Goal: Transaction & Acquisition: Purchase product/service

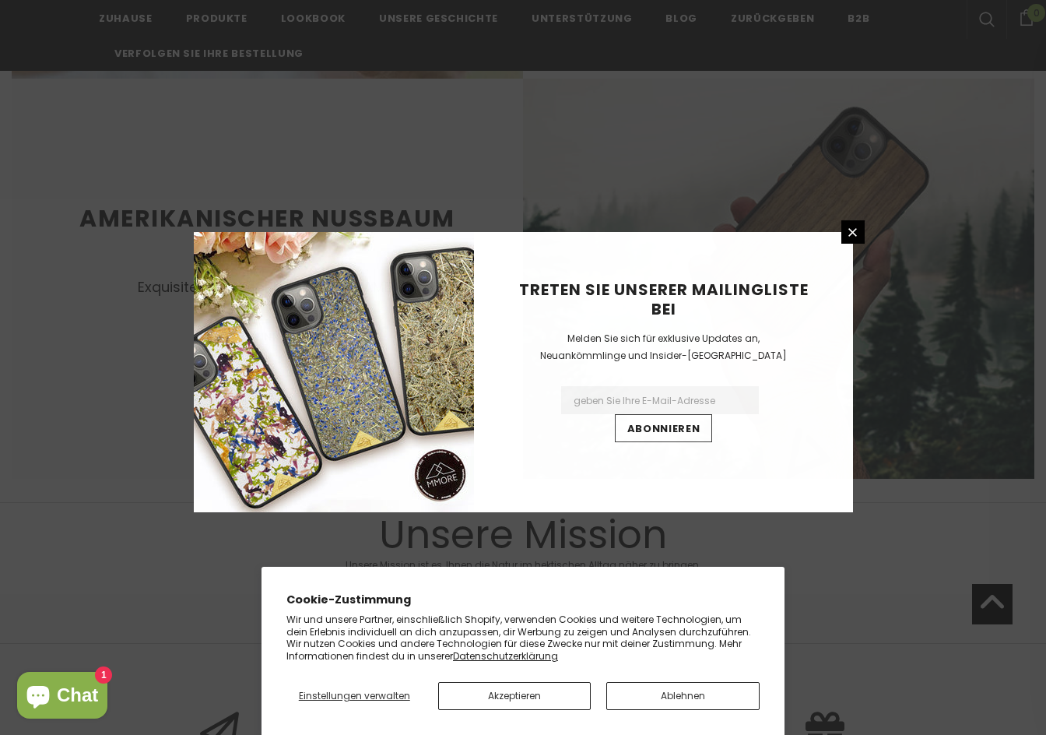
scroll to position [1712, 0]
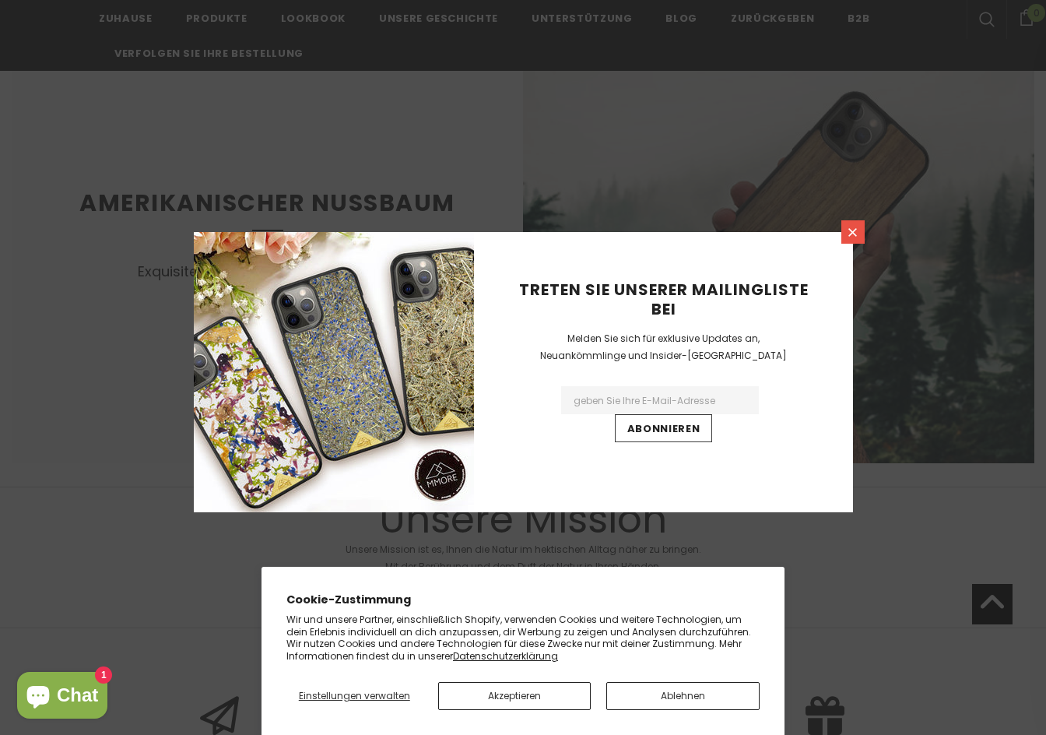
click at [848, 237] on icon at bounding box center [852, 232] width 13 height 13
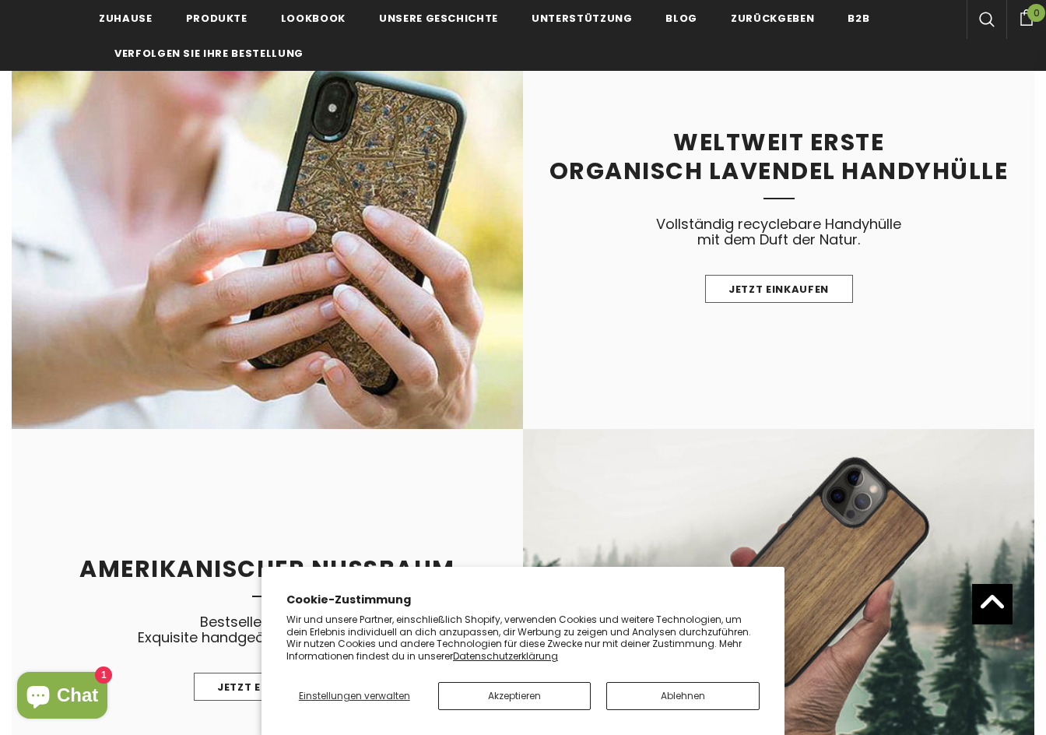
scroll to position [1323, 0]
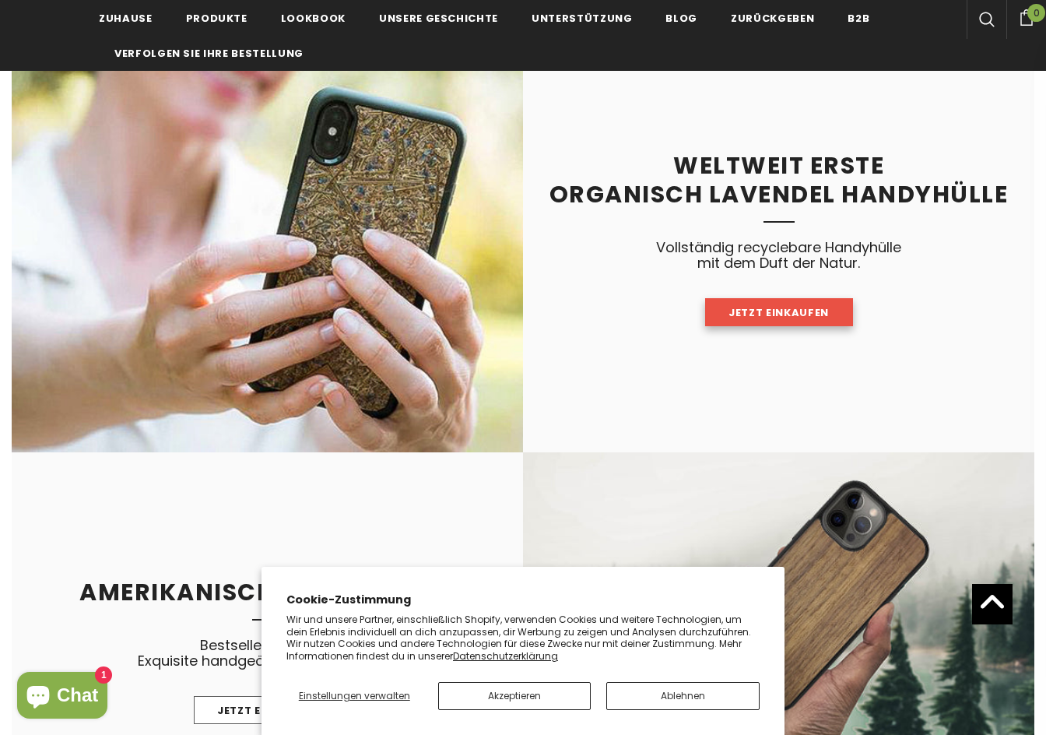
click at [756, 313] on span "Jetzt einkaufen" at bounding box center [779, 312] width 100 height 15
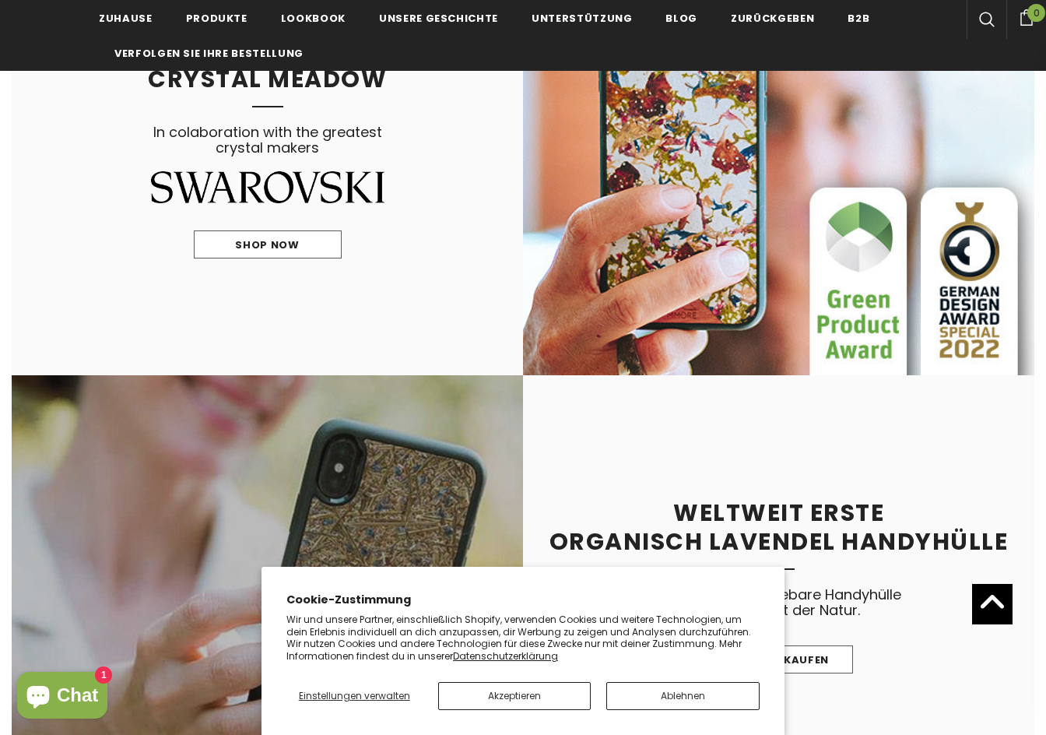
scroll to position [701, 0]
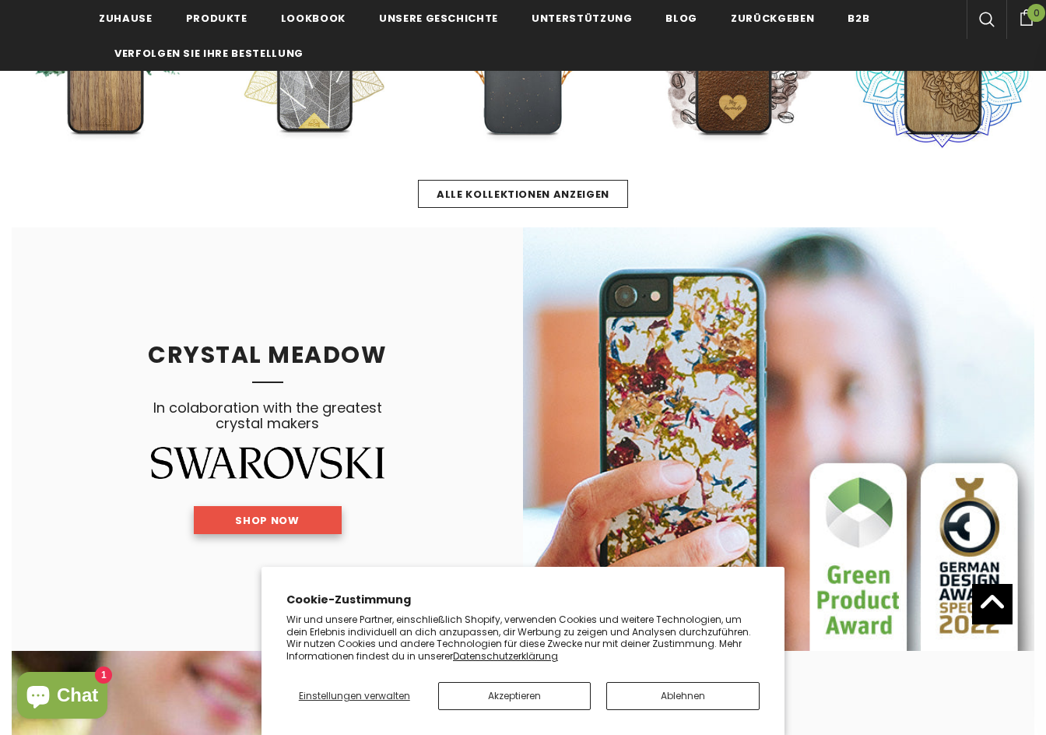
click at [295, 527] on span "Shop Now" at bounding box center [267, 520] width 64 height 15
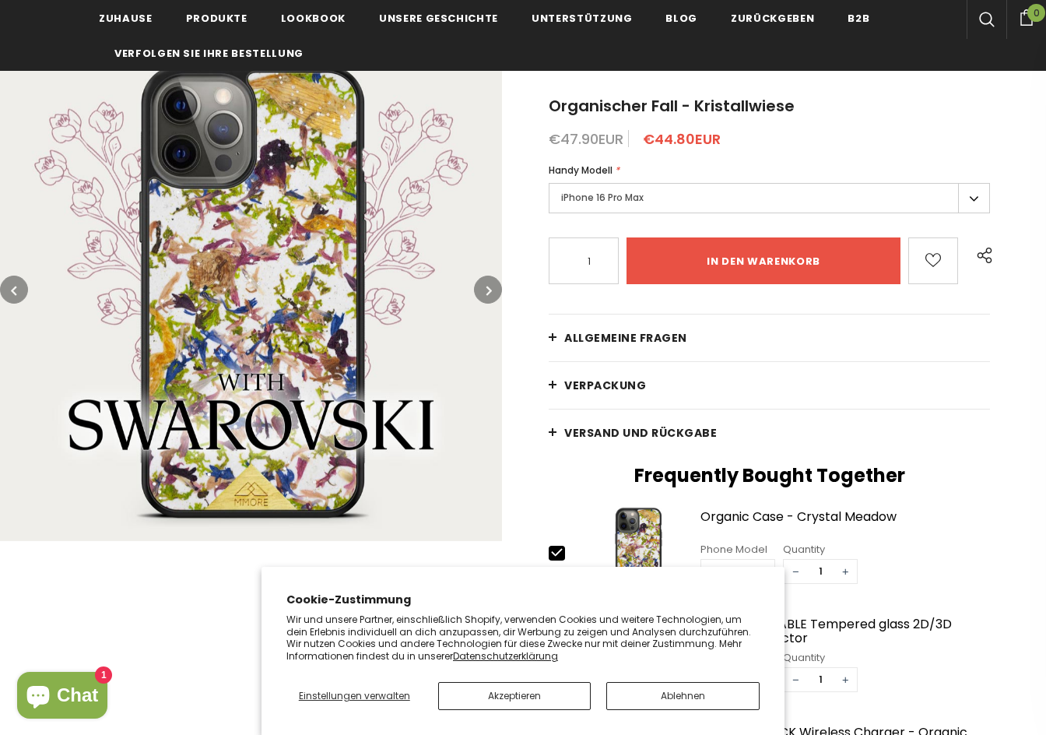
scroll to position [156, 0]
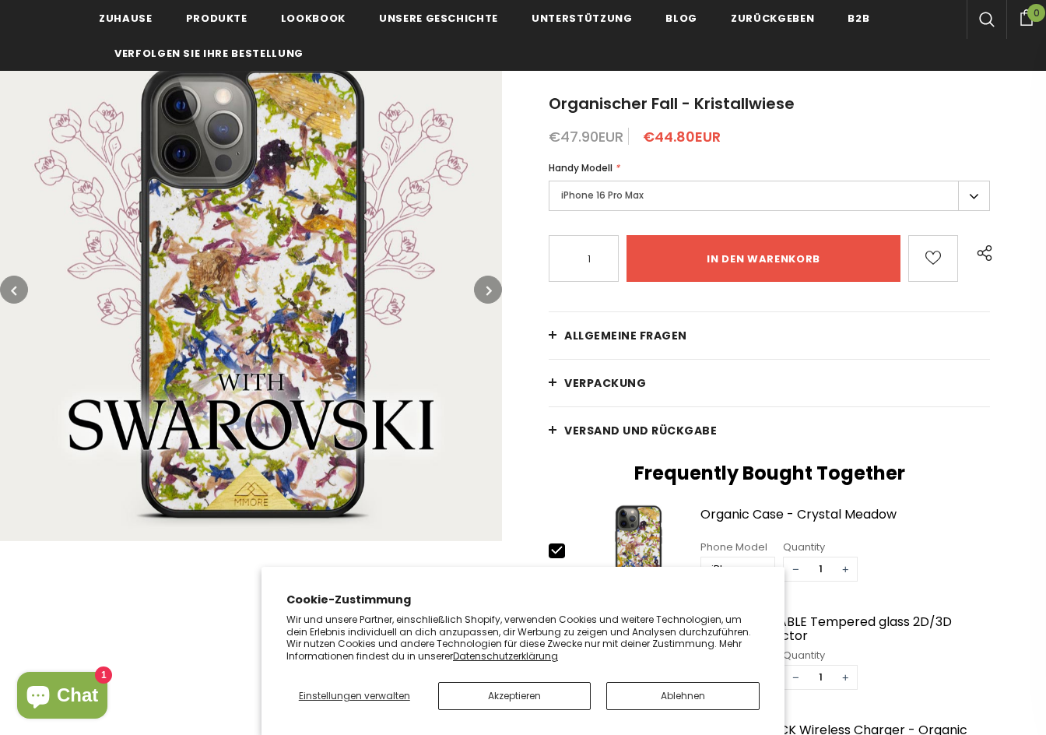
click at [483, 290] on button "button" at bounding box center [488, 290] width 28 height 28
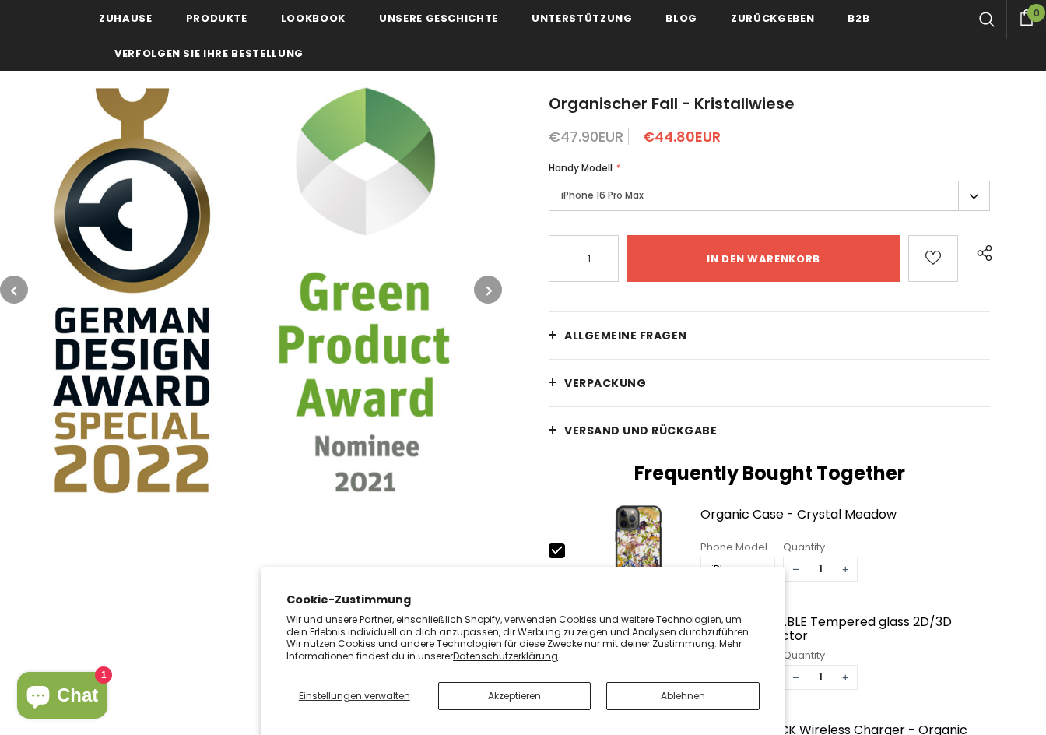
click at [483, 290] on button "button" at bounding box center [488, 290] width 28 height 28
